Goal: Find specific page/section: Find specific page/section

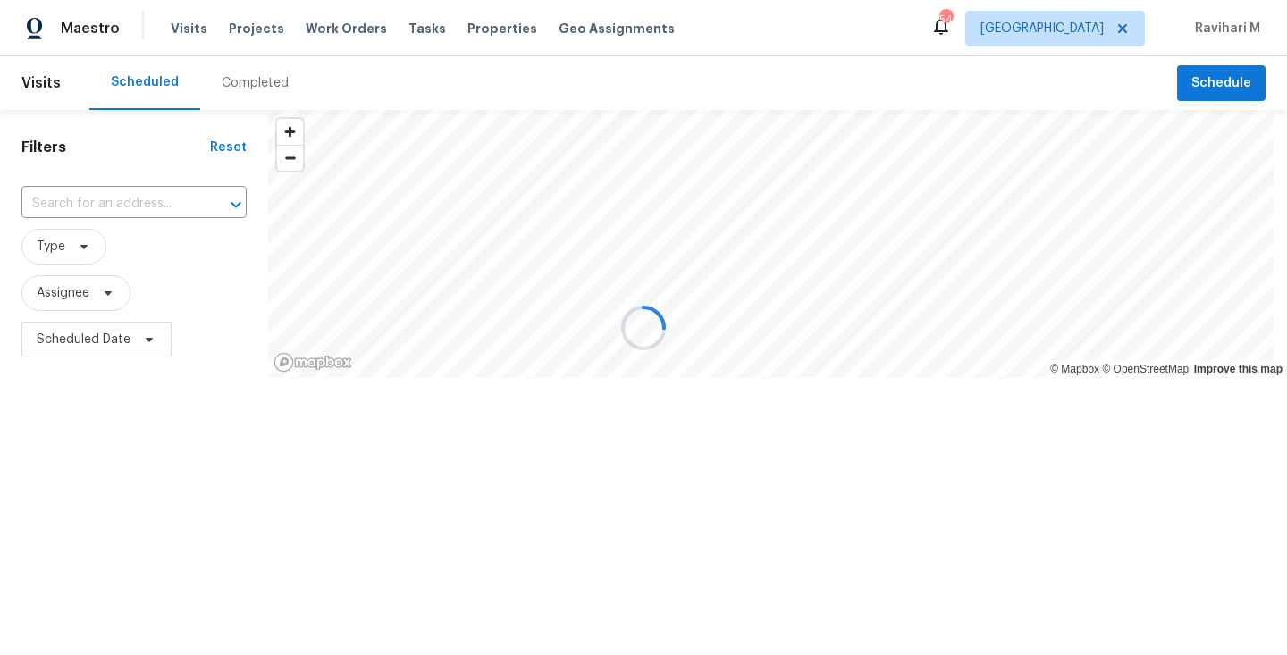
click at [1072, 27] on div at bounding box center [643, 327] width 1287 height 655
click at [1084, 27] on div at bounding box center [643, 327] width 1287 height 655
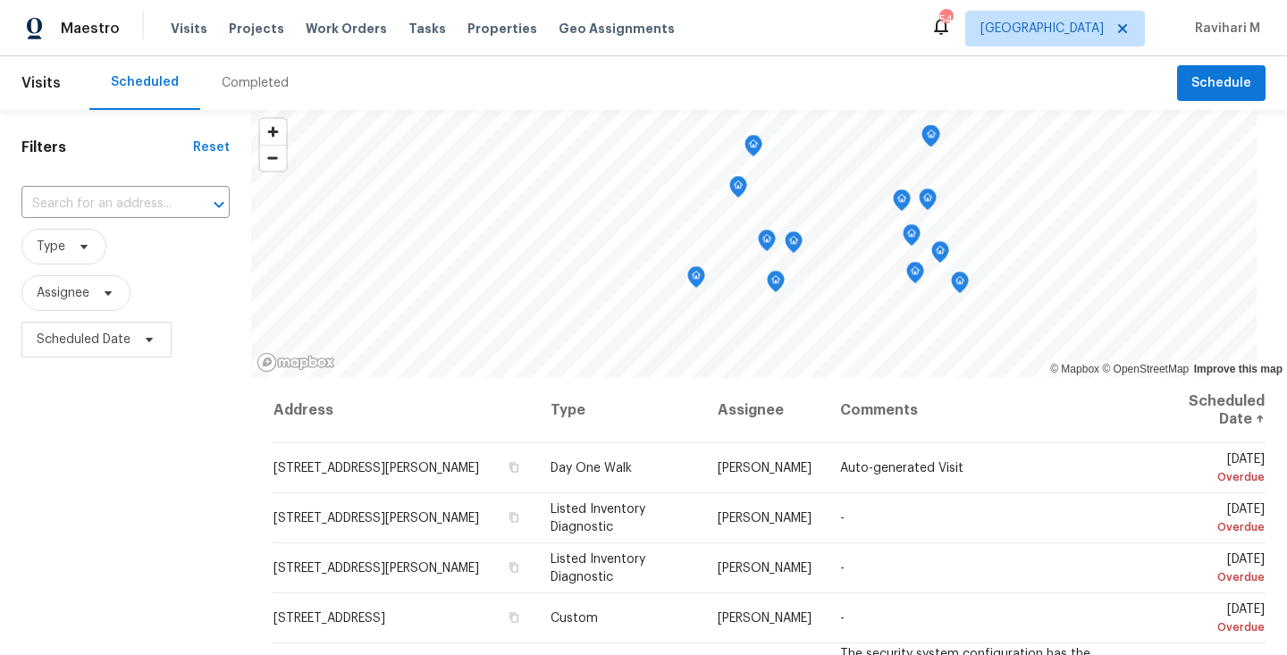
click at [953, 33] on div "Maestro Visits Projects Work Orders Tasks Properties Geo Assignments 54 [PERSON…" at bounding box center [643, 28] width 1287 height 56
click at [1099, 27] on span "[GEOGRAPHIC_DATA]" at bounding box center [1041, 29] width 123 height 18
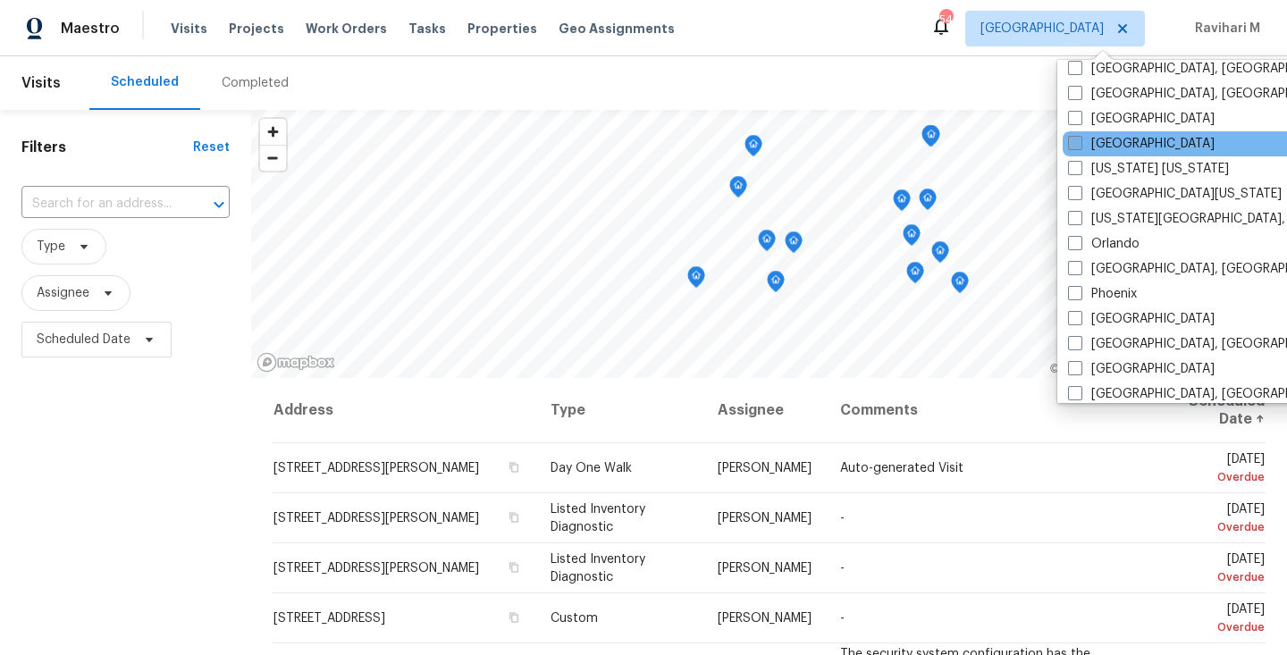
scroll to position [889, 0]
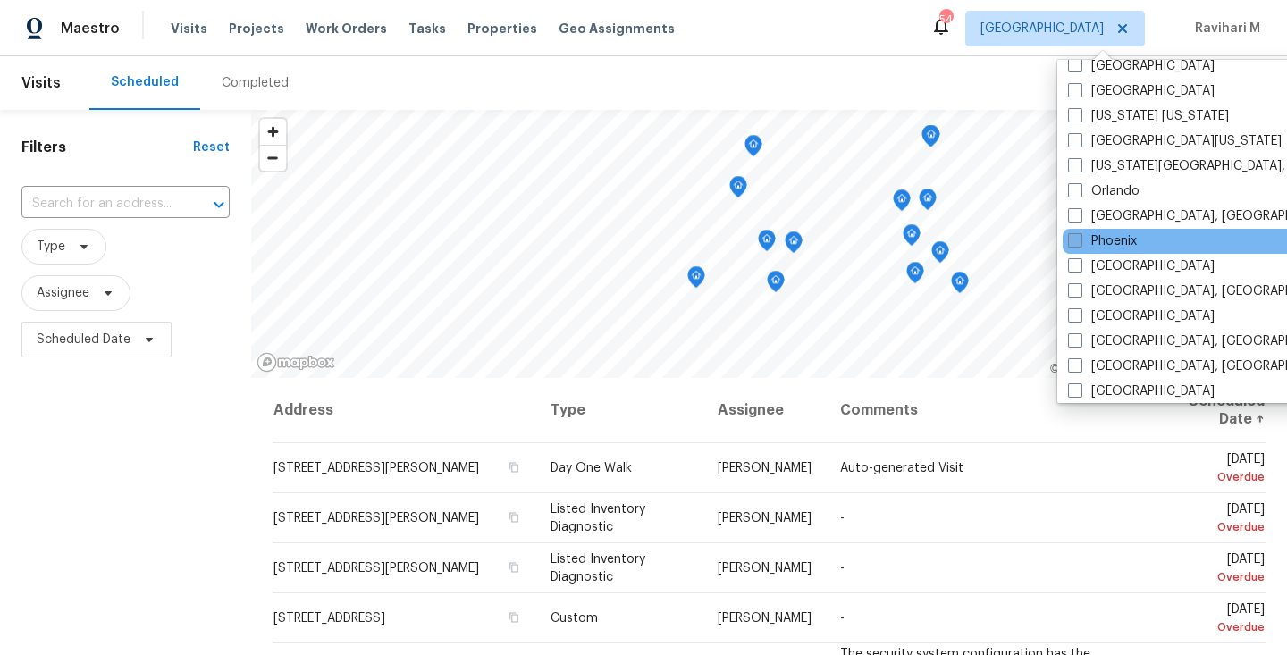
click at [1073, 243] on span at bounding box center [1075, 240] width 14 height 14
click at [1073, 243] on input "Phoenix" at bounding box center [1074, 238] width 12 height 12
checkbox input "true"
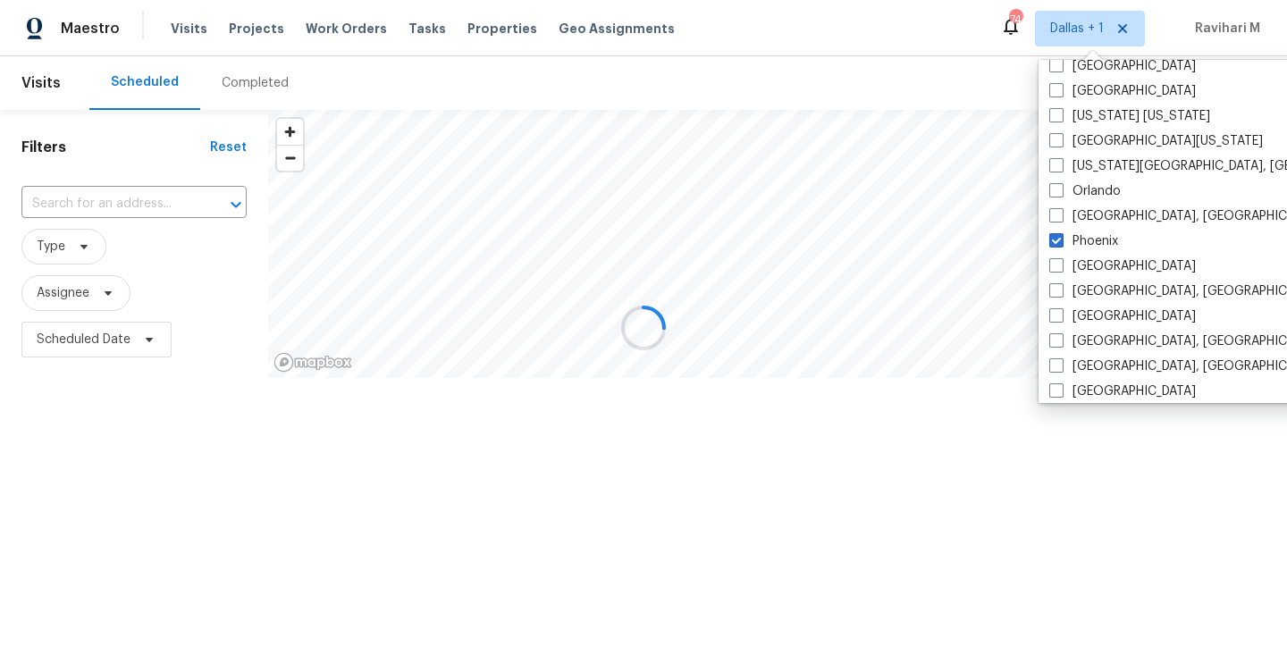
click at [348, 71] on div at bounding box center [643, 327] width 1287 height 655
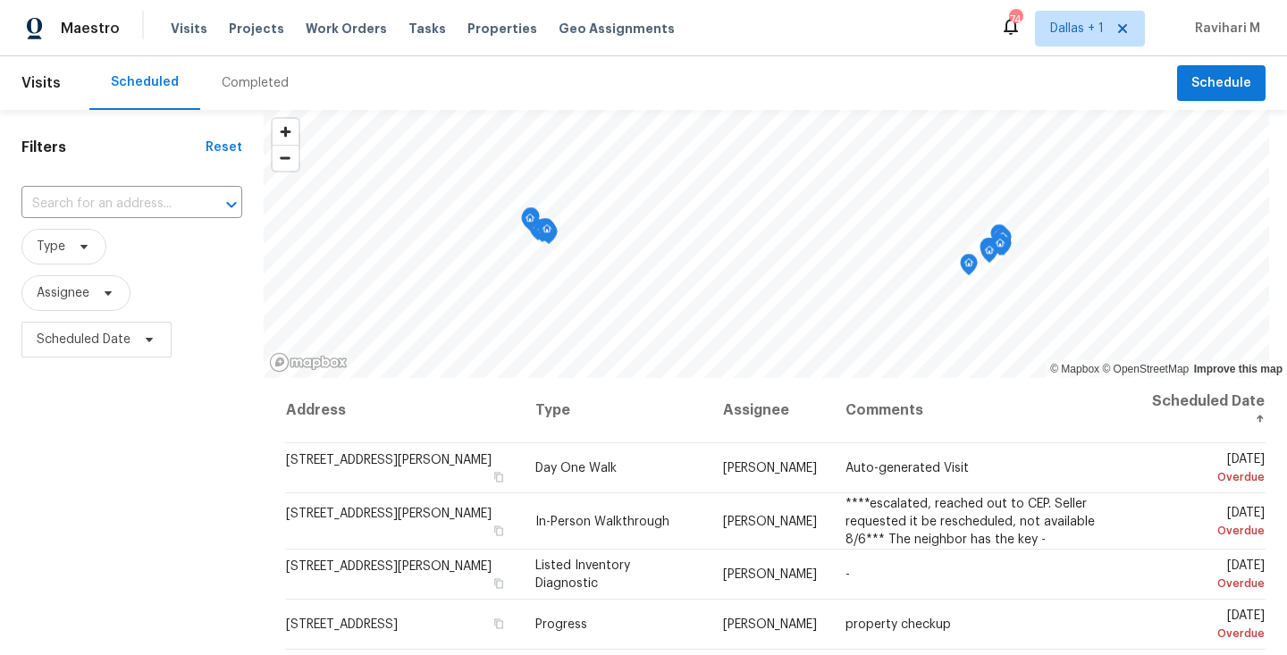
click at [283, 88] on div "Completed" at bounding box center [255, 83] width 110 height 54
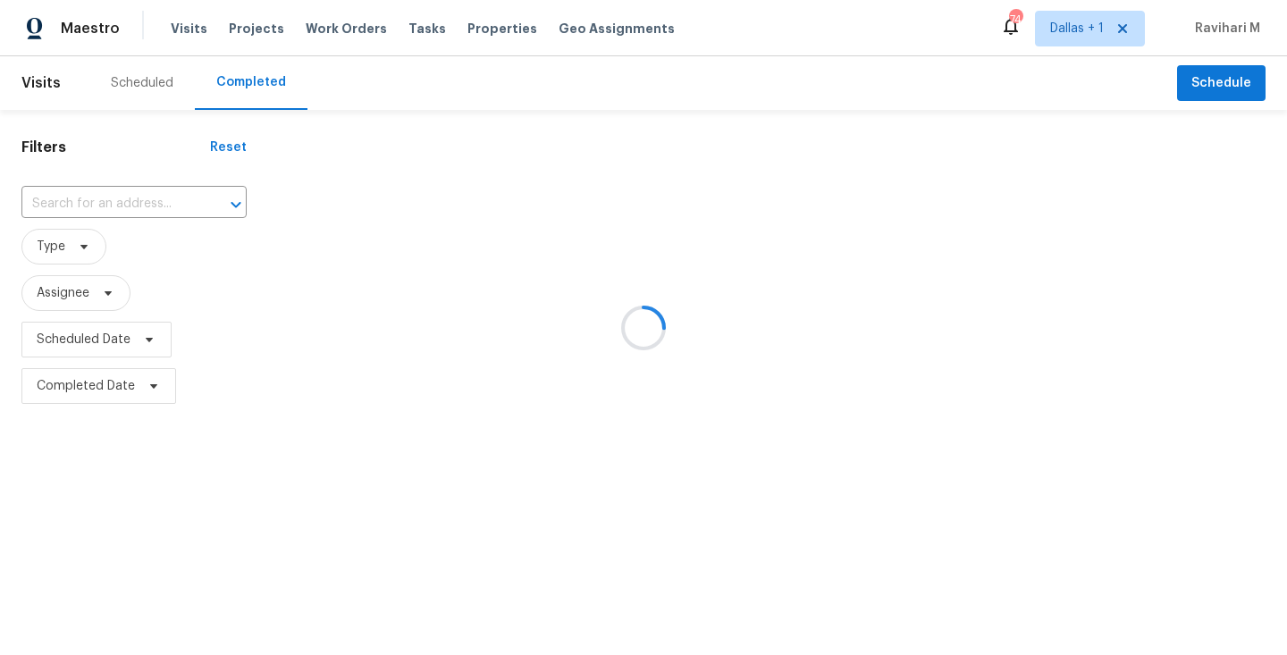
click at [281, 88] on div at bounding box center [643, 327] width 1287 height 655
click at [86, 206] on div at bounding box center [643, 327] width 1287 height 655
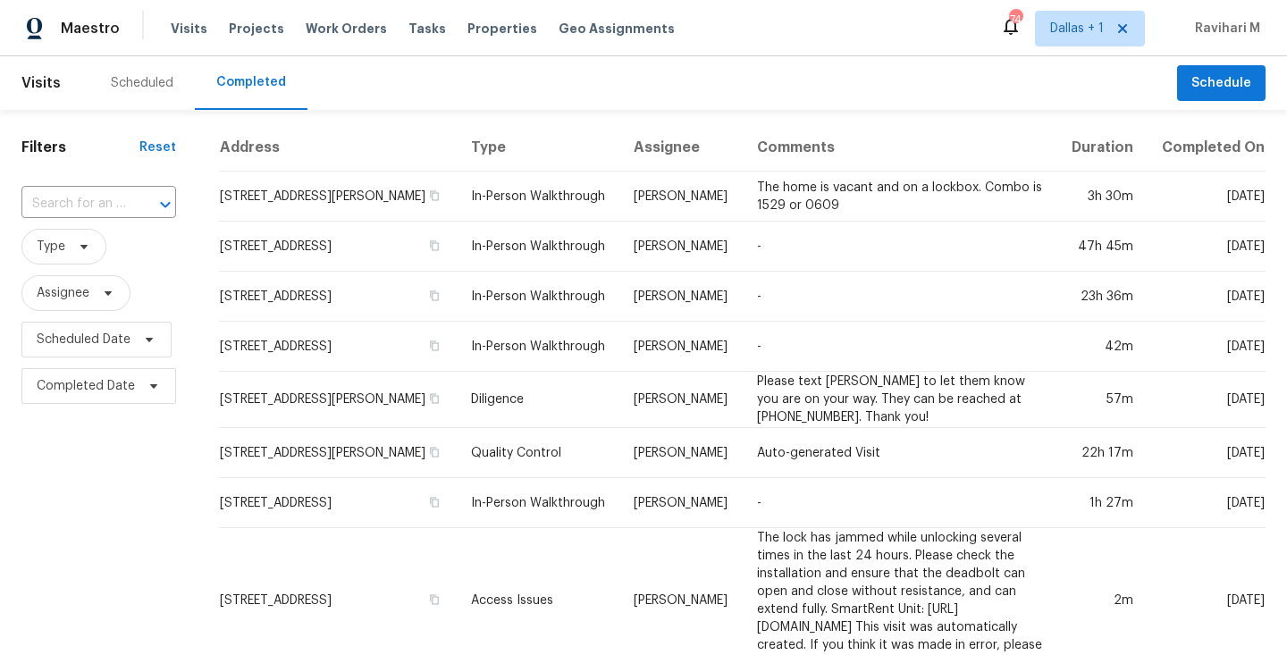
click at [86, 206] on input "text" at bounding box center [73, 204] width 105 height 28
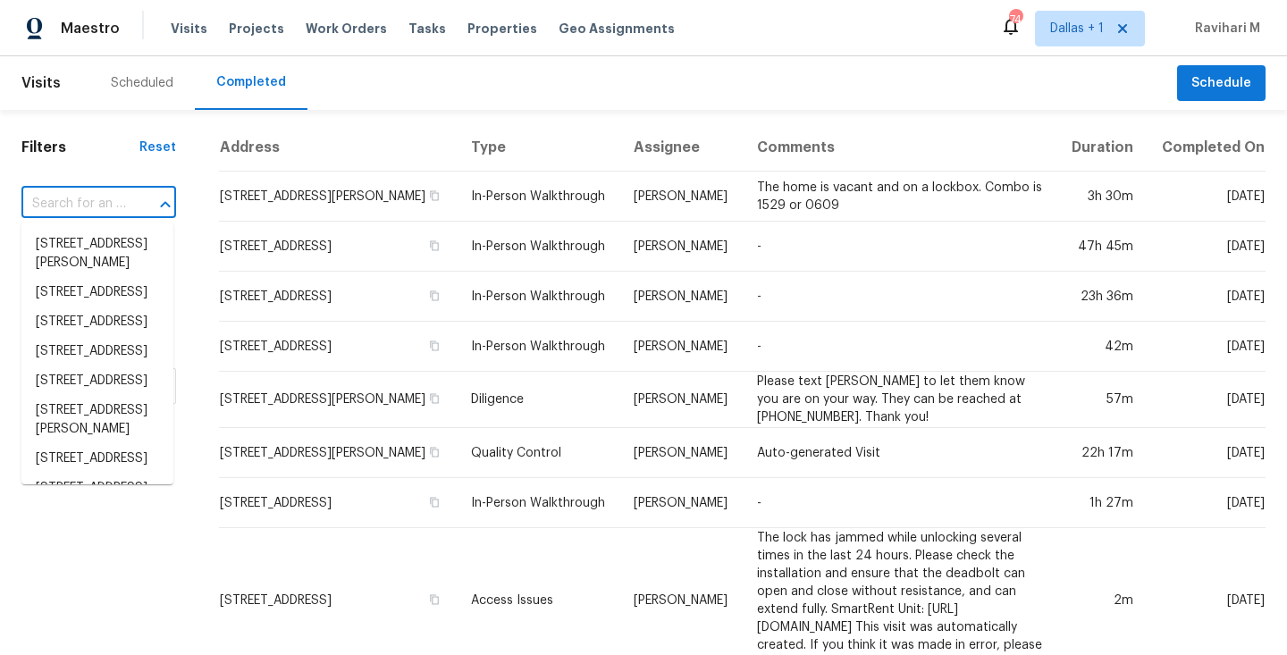
click at [86, 206] on input "text" at bounding box center [73, 204] width 105 height 28
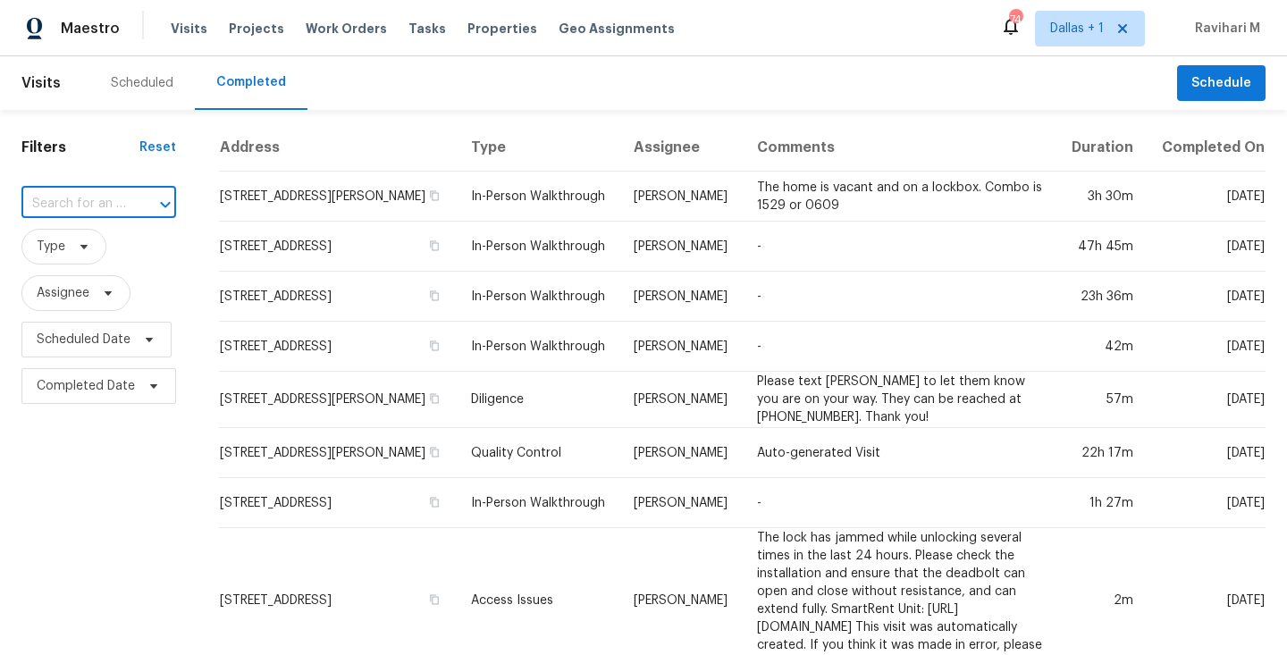
paste input "[STREET_ADDRESS][PERSON_NAME]"
type input "[STREET_ADDRESS][PERSON_NAME]"
click at [84, 233] on li "[STREET_ADDRESS][PERSON_NAME]" at bounding box center [97, 254] width 152 height 48
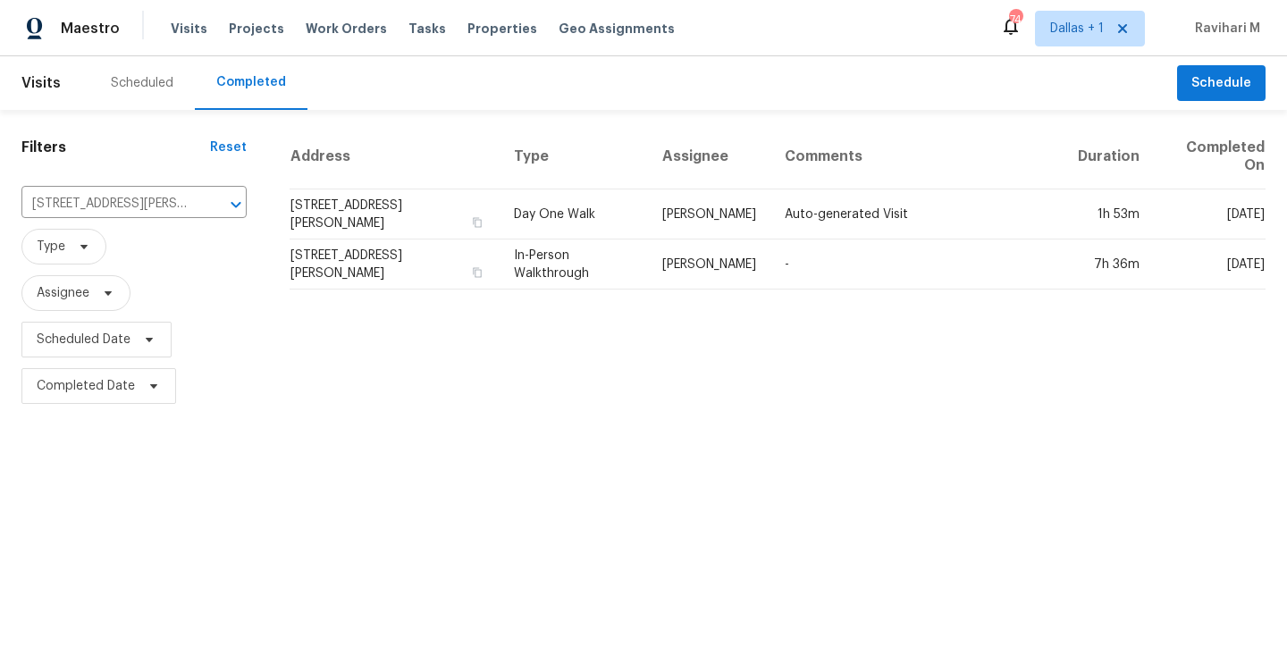
click at [782, 34] on div "Maestro Visits Projects Work Orders Tasks Properties Geo Assignments 74 [GEOGRA…" at bounding box center [643, 28] width 1287 height 56
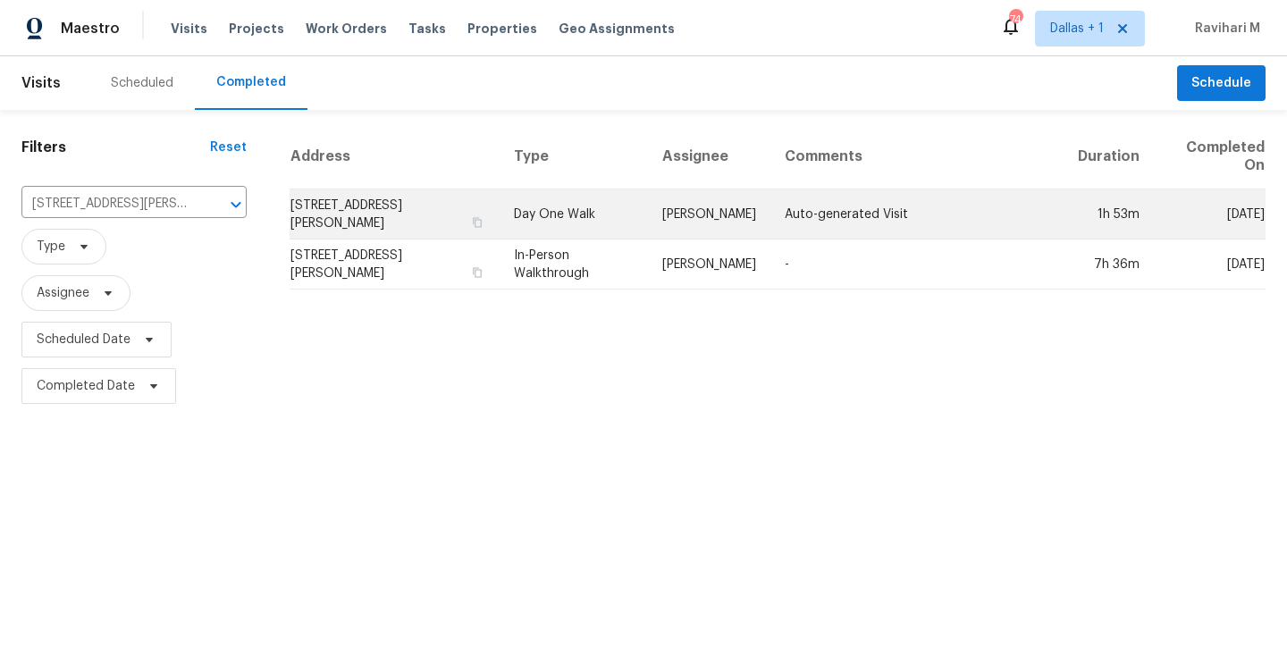
click at [604, 221] on td "Day One Walk" at bounding box center [573, 214] width 148 height 50
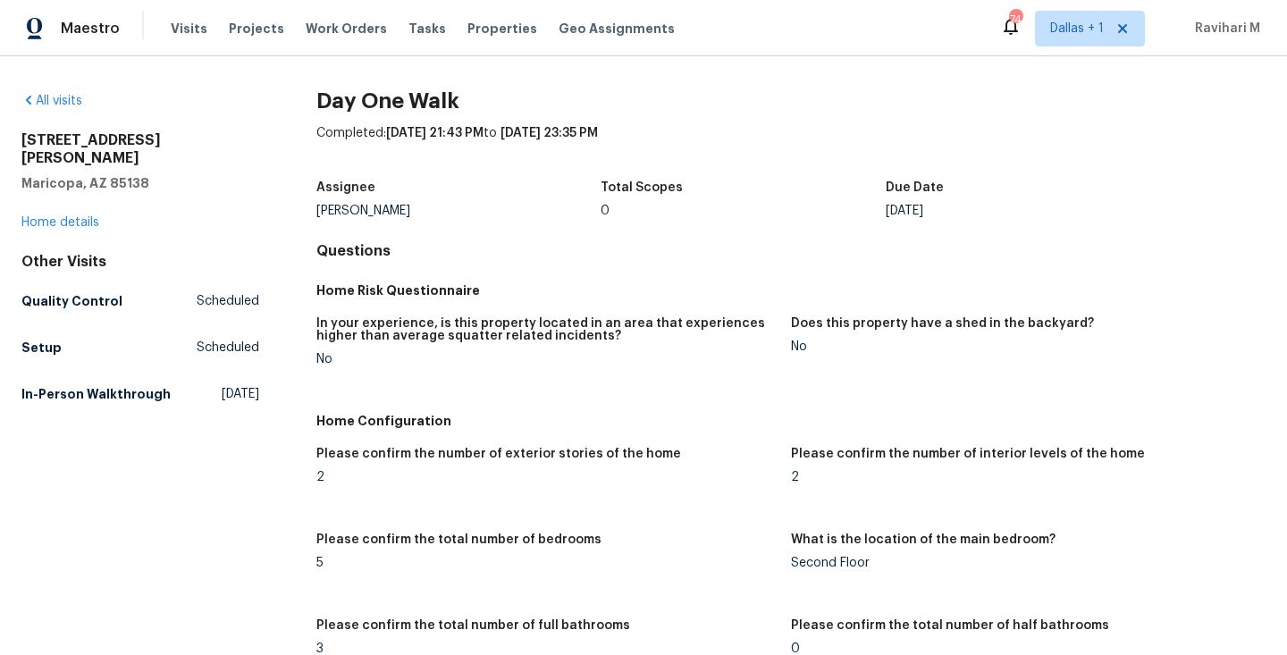
scroll to position [2279, 0]
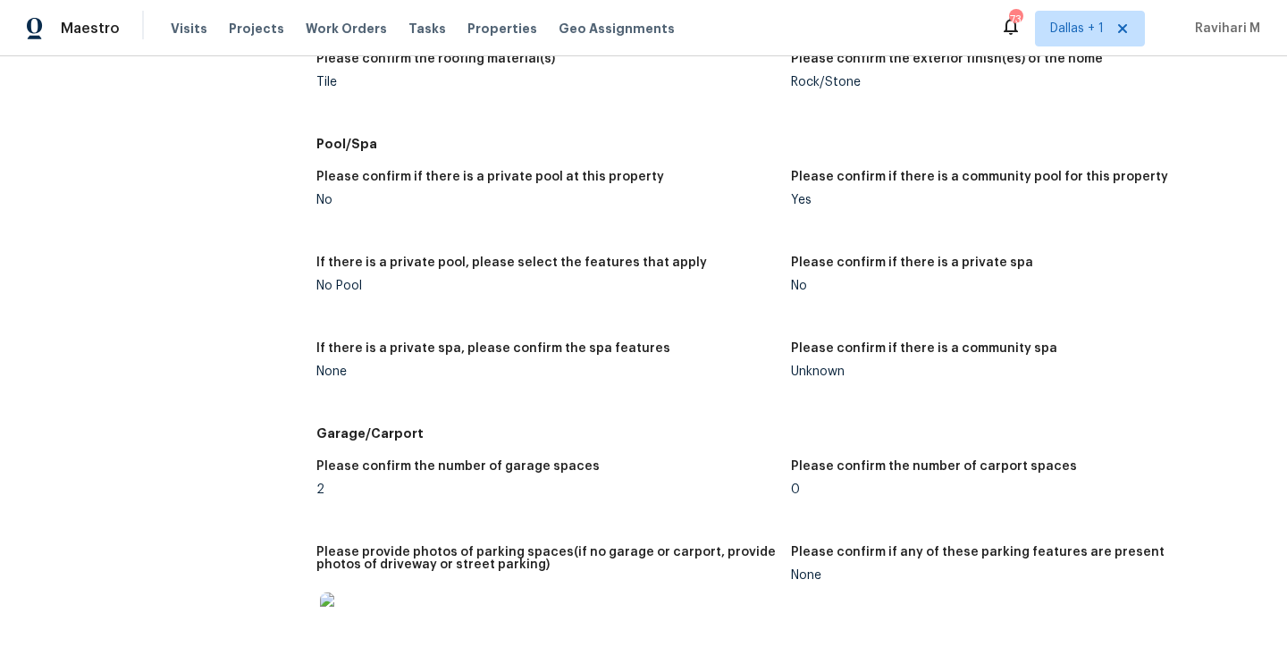
click at [414, 323] on div "Please confirm if there is a private pool at this property No Please confirm if…" at bounding box center [790, 288] width 949 height 257
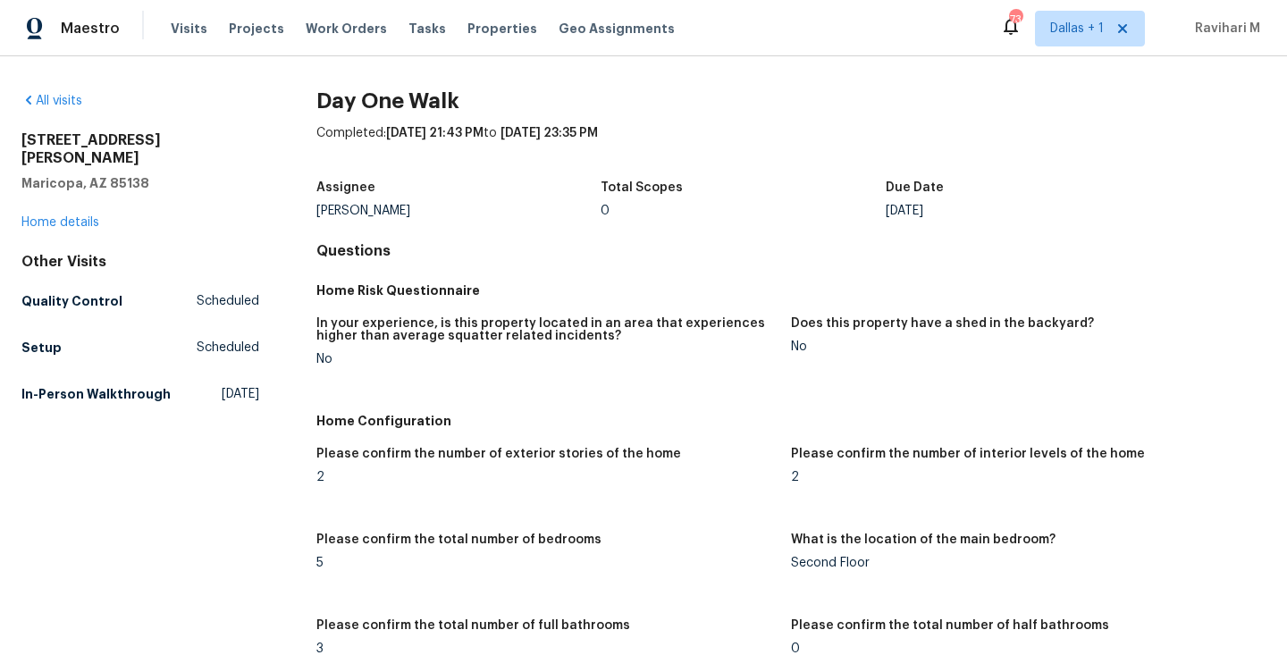
scroll to position [448, 0]
